Goal: Navigation & Orientation: Find specific page/section

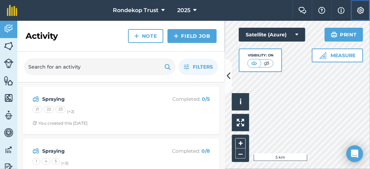
click at [361, 10] on img at bounding box center [361, 10] width 8 height 7
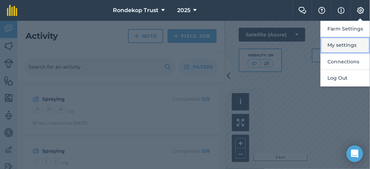
click at [354, 44] on button "My settings" at bounding box center [346, 45] width 50 height 16
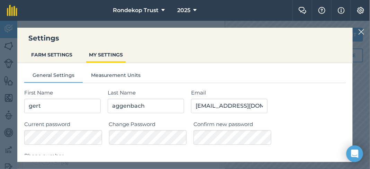
click at [363, 32] on img at bounding box center [361, 32] width 6 height 8
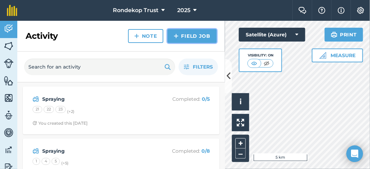
click at [186, 38] on link "Field Job" at bounding box center [192, 36] width 49 height 14
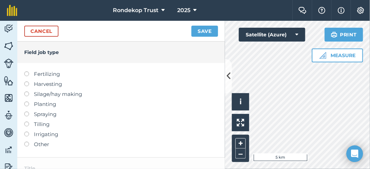
click at [27, 112] on label at bounding box center [29, 112] width 10 height 0
type input "Spraying"
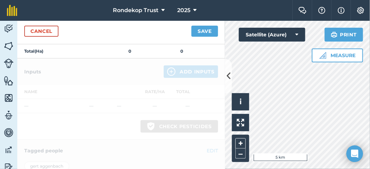
scroll to position [138, 0]
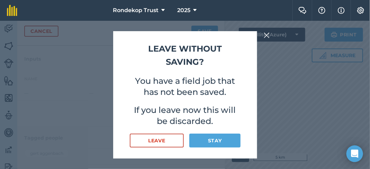
click at [267, 36] on img at bounding box center [267, 35] width 6 height 8
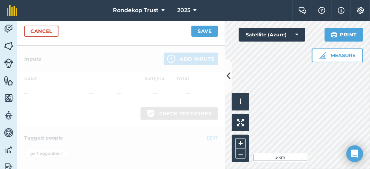
drag, startPoint x: 75, startPoint y: 80, endPoint x: 72, endPoint y: 81, distance: 3.6
click at [75, 80] on div at bounding box center [121, 142] width 208 height 192
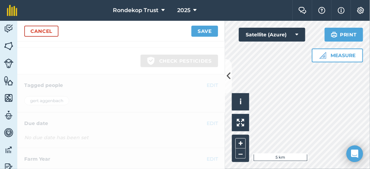
scroll to position [203, 0]
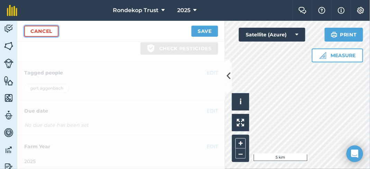
click at [25, 28] on link "Cancel" at bounding box center [41, 31] width 34 height 11
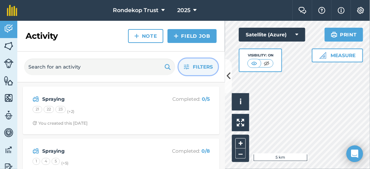
click at [193, 66] on span "Filters" at bounding box center [203, 67] width 20 height 8
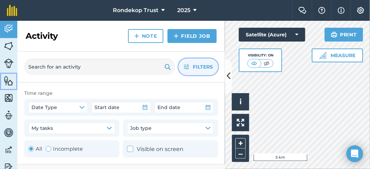
click at [9, 82] on img at bounding box center [9, 80] width 10 height 10
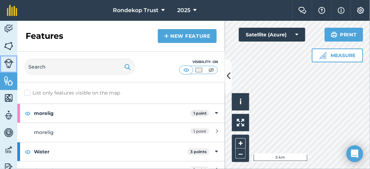
click at [8, 67] on img at bounding box center [9, 64] width 10 height 10
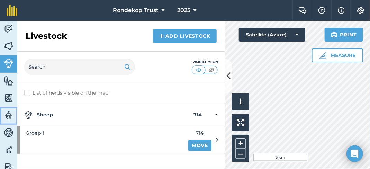
click at [8, 112] on img at bounding box center [9, 115] width 10 height 10
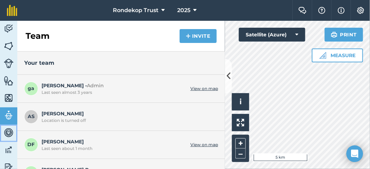
click at [10, 134] on img at bounding box center [9, 132] width 10 height 10
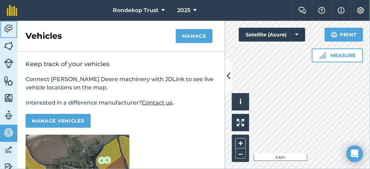
click at [9, 29] on img at bounding box center [9, 29] width 10 height 10
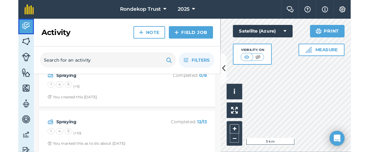
scroll to position [173, 0]
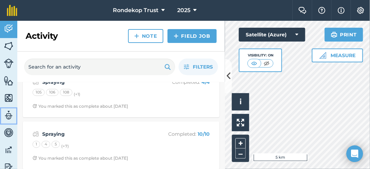
click at [11, 111] on img at bounding box center [9, 115] width 10 height 10
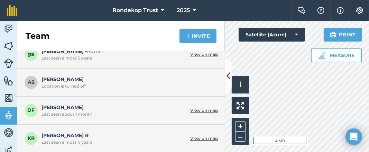
scroll to position [34, 0]
click at [9, 149] on img at bounding box center [9, 150] width 10 height 10
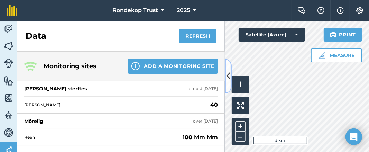
click at [228, 75] on icon at bounding box center [229, 76] width 4 height 12
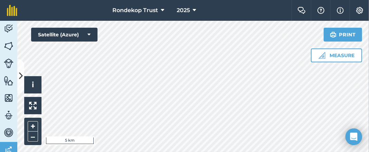
click at [351, 12] on div "Rondekop Trust 2025 Farm Chat Help Info Settings Rondekop Trust - 2025 Reproduc…" at bounding box center [184, 76] width 369 height 152
click at [20, 75] on icon at bounding box center [21, 76] width 4 height 12
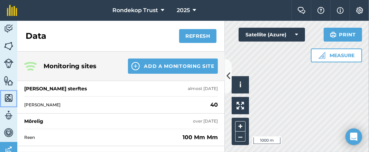
click at [11, 97] on img at bounding box center [9, 98] width 10 height 10
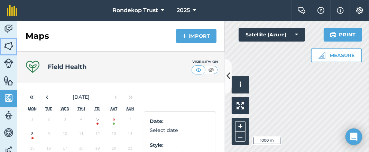
click at [6, 48] on img at bounding box center [9, 46] width 10 height 10
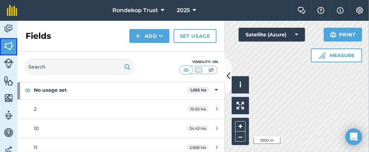
scroll to position [34, 0]
click at [126, 65] on img at bounding box center [127, 67] width 7 height 8
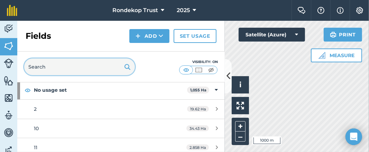
click at [69, 66] on input "text" at bounding box center [79, 67] width 111 height 17
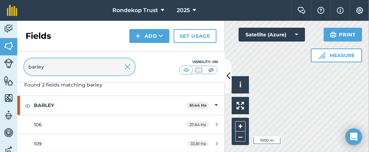
type input "barley"
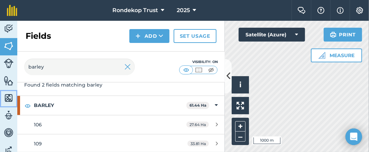
click at [9, 96] on img at bounding box center [9, 98] width 10 height 10
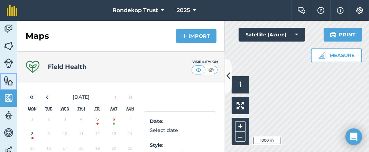
click at [7, 76] on img at bounding box center [9, 80] width 10 height 10
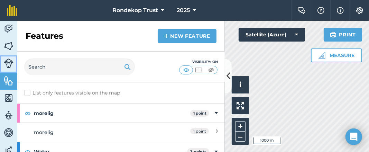
click at [8, 61] on img at bounding box center [9, 64] width 10 height 10
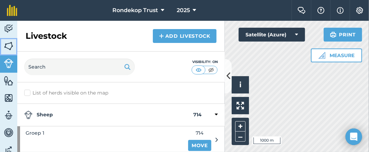
click at [9, 39] on link "Fields" at bounding box center [8, 46] width 17 height 17
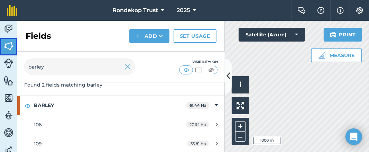
scroll to position [41, 0]
click at [9, 28] on img at bounding box center [9, 29] width 10 height 10
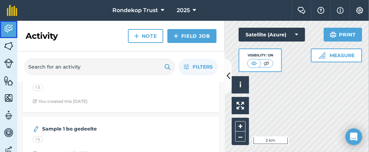
scroll to position [1747, 0]
